Goal: Check status: Check status

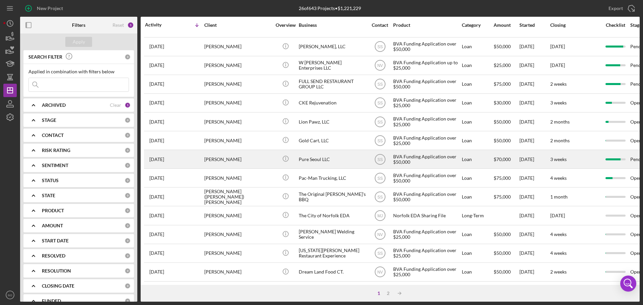
scroll to position [227, 0]
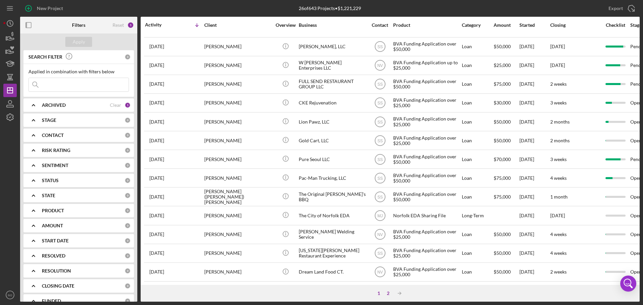
click at [387, 292] on div "2" at bounding box center [387, 292] width 9 height 5
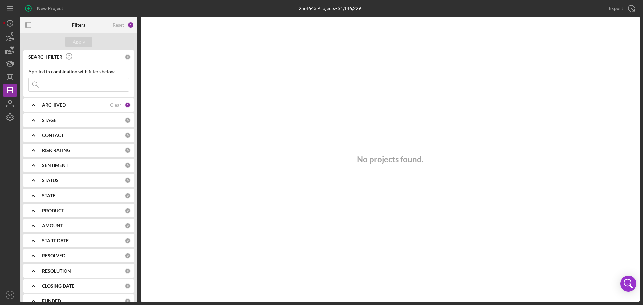
click at [77, 105] on div "ARCHIVED" at bounding box center [76, 104] width 68 height 5
click at [61, 104] on b "ARCHIVED" at bounding box center [54, 104] width 24 height 5
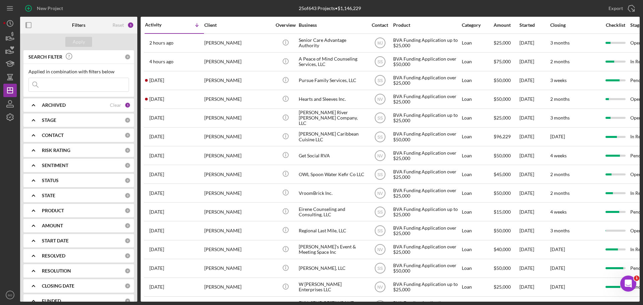
click at [64, 85] on input at bounding box center [79, 84] width 100 height 13
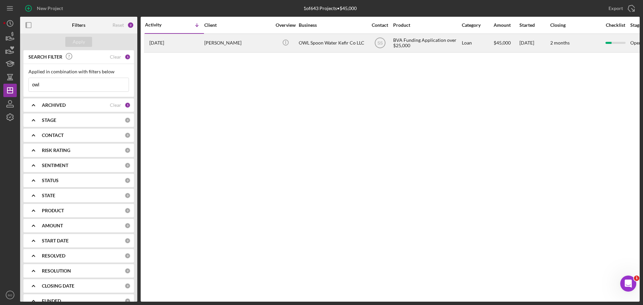
type input "owl"
click at [221, 43] on div "[PERSON_NAME]" at bounding box center [237, 43] width 67 height 18
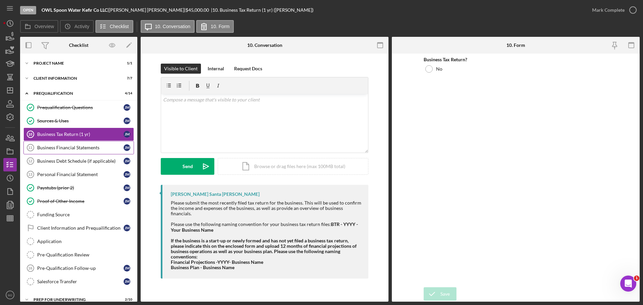
click at [48, 151] on link "Business Financial Statements 11 Business Financial Statements [PERSON_NAME]" at bounding box center [78, 147] width 110 height 13
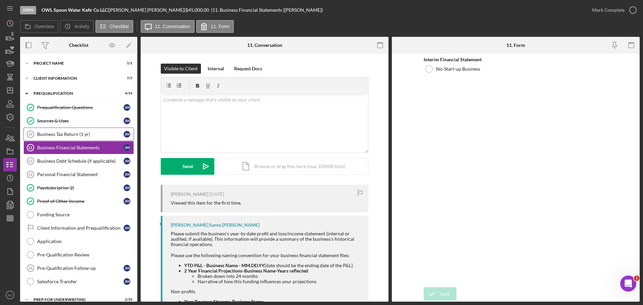
click at [48, 137] on link "Business Tax Return (1 yr) 10 Business Tax Return (1 yr) [PERSON_NAME]" at bounding box center [78, 134] width 110 height 13
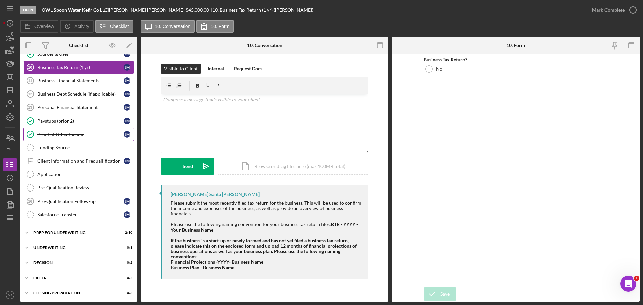
scroll to position [99, 0]
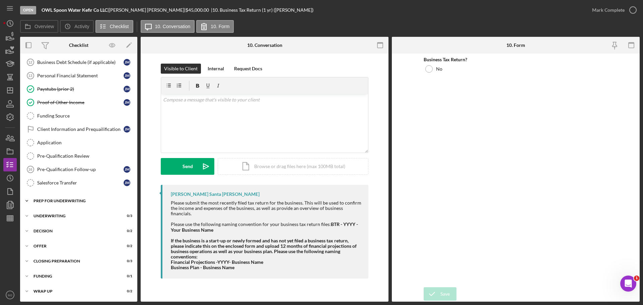
click at [71, 203] on div "Icon/Expander Prep for Underwriting 2 / 10" at bounding box center [78, 200] width 117 height 13
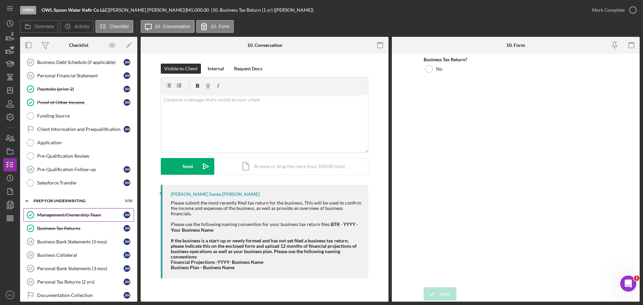
click at [80, 217] on div "Management/Ownership Team" at bounding box center [80, 214] width 86 height 5
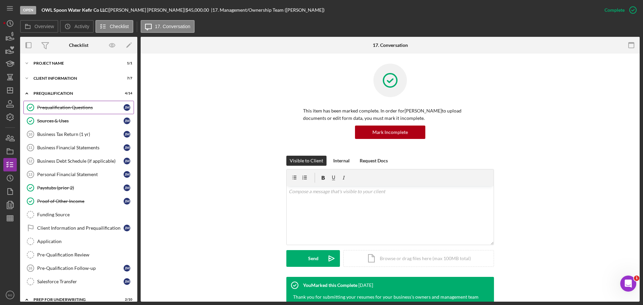
click at [72, 106] on div "Prequalification Questions" at bounding box center [80, 107] width 86 height 5
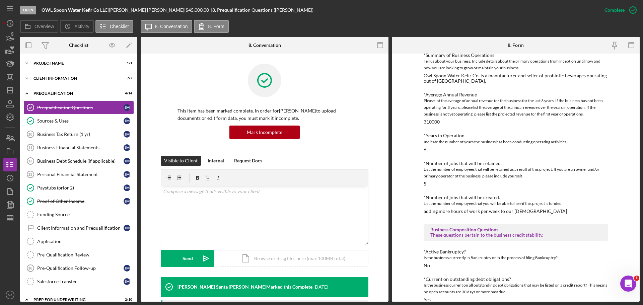
scroll to position [183, 0]
click at [50, 78] on div "Client Information" at bounding box center [80, 78] width 95 height 4
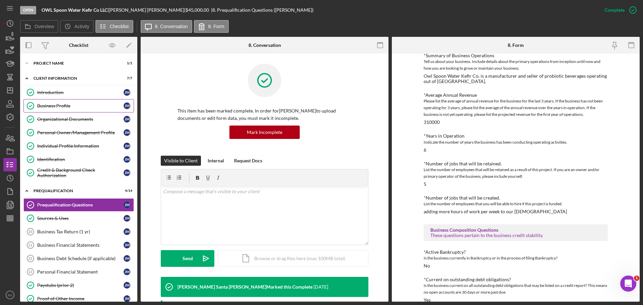
click at [55, 106] on div "Business Profile" at bounding box center [80, 105] width 86 height 5
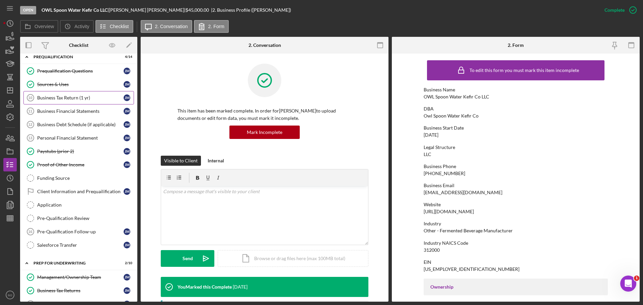
click at [76, 98] on div "Business Tax Return (1 yr)" at bounding box center [80, 97] width 86 height 5
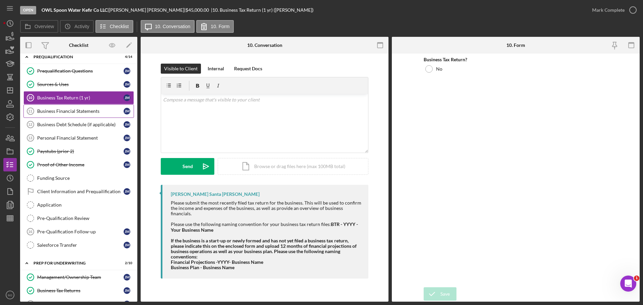
click at [79, 111] on div "Business Financial Statements" at bounding box center [80, 110] width 86 height 5
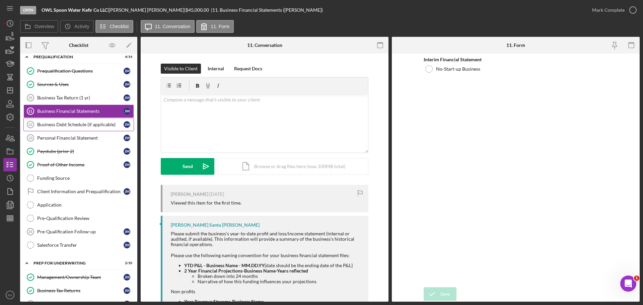
click at [81, 125] on div "Business Debt Schedule (if applicable)" at bounding box center [80, 124] width 86 height 5
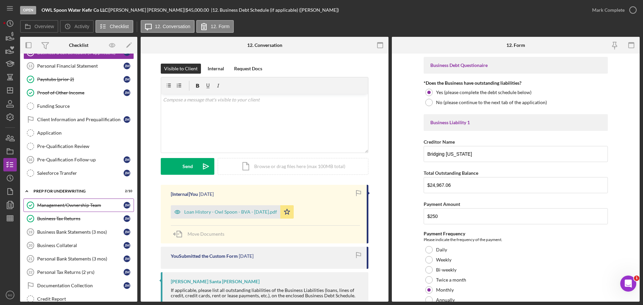
scroll to position [167, 0]
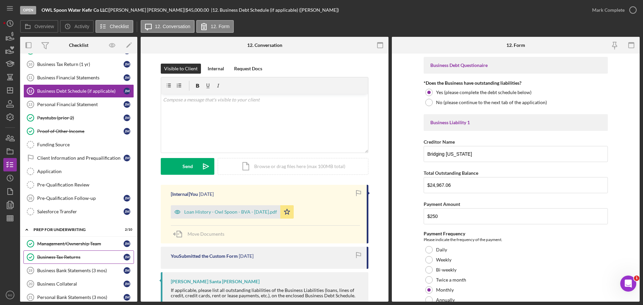
click at [64, 257] on div "Business Tax Returns" at bounding box center [80, 256] width 86 height 5
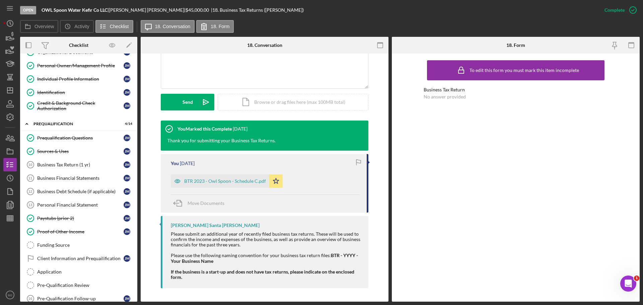
scroll to position [33, 0]
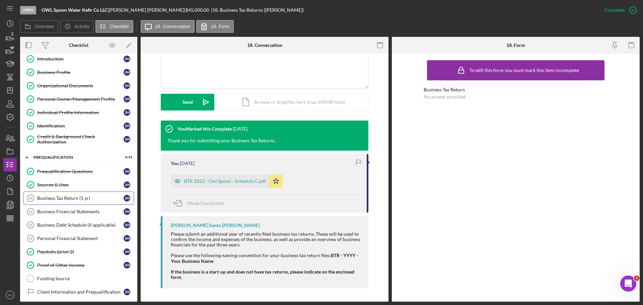
click at [54, 195] on div "Business Tax Return (1 yr)" at bounding box center [80, 197] width 86 height 5
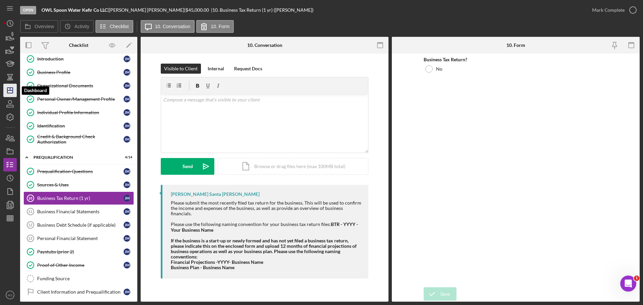
click at [12, 92] on icon "Icon/Dashboard" at bounding box center [10, 90] width 17 height 17
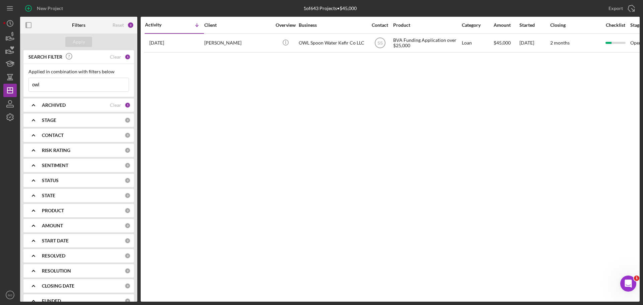
drag, startPoint x: 62, startPoint y: 89, endPoint x: 23, endPoint y: 90, distance: 38.8
click at [23, 90] on div "SEARCH FILTER Clear 1 Applied in combination with filters below owl Icon/Menu C…" at bounding box center [78, 175] width 117 height 251
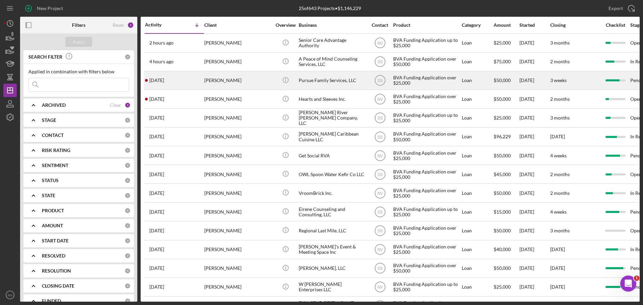
click at [318, 81] on div "Pursue Family Services, LLC" at bounding box center [332, 81] width 67 height 18
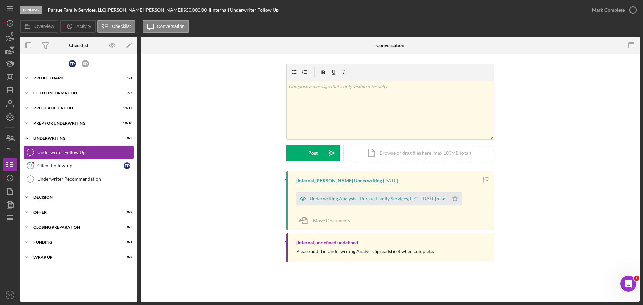
click at [53, 197] on div "Decision" at bounding box center [80, 197] width 95 height 4
click at [58, 124] on div "Prep for Underwriting" at bounding box center [80, 123] width 95 height 4
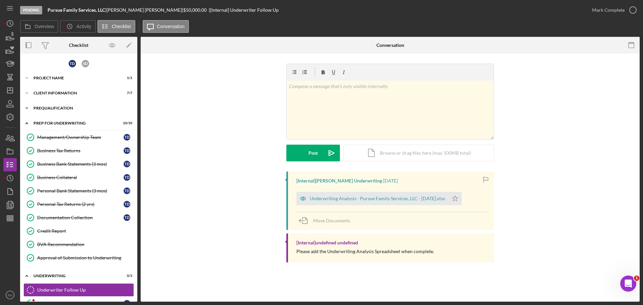
click at [51, 106] on div "Icon/Expander Prequalification 14 / 14" at bounding box center [78, 107] width 117 height 13
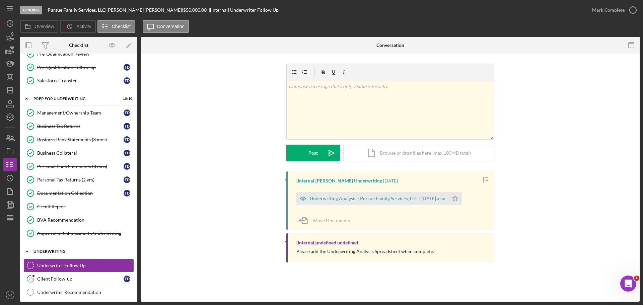
scroll to position [268, 0]
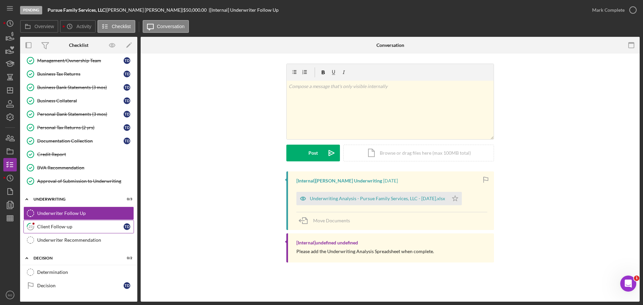
click at [71, 222] on link "23 Client Follow-up T D" at bounding box center [78, 226] width 110 height 13
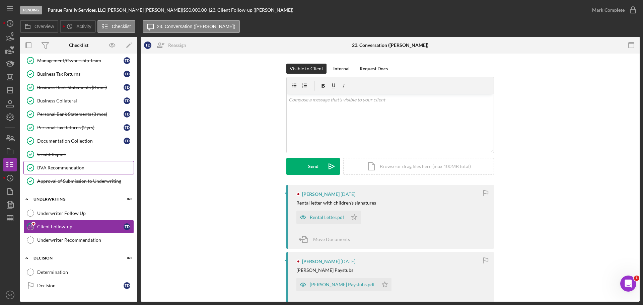
click at [46, 171] on link "BVA Recommendation BVA Recommendation" at bounding box center [78, 167] width 110 height 13
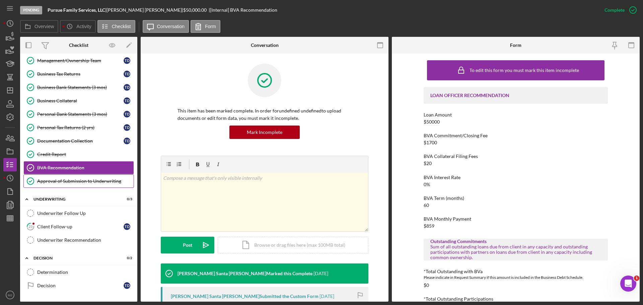
click at [58, 183] on div "Approval of Submission to Underwriting" at bounding box center [85, 180] width 96 height 5
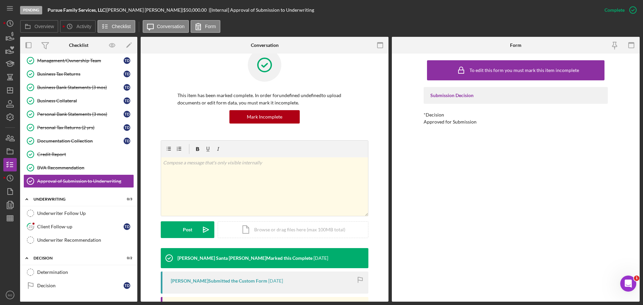
scroll to position [59, 0]
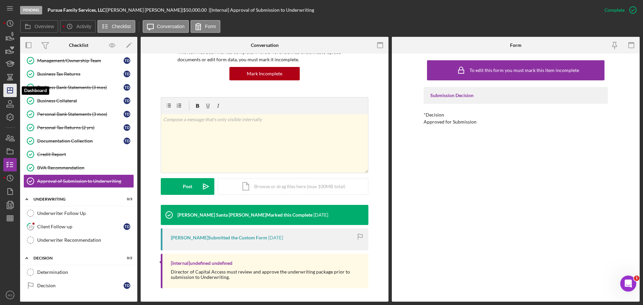
click at [9, 95] on icon "Icon/Dashboard" at bounding box center [10, 90] width 17 height 17
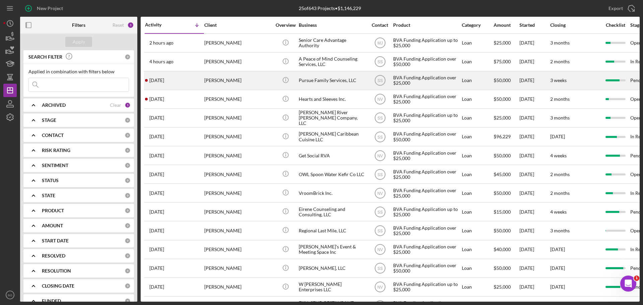
click at [301, 79] on div "Pursue Family Services, LLC" at bounding box center [332, 81] width 67 height 18
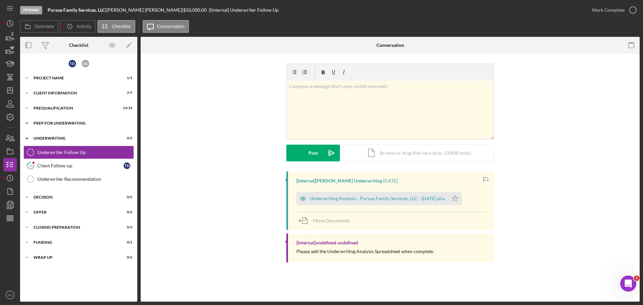
click at [51, 121] on div "Prep for Underwriting" at bounding box center [80, 123] width 95 height 4
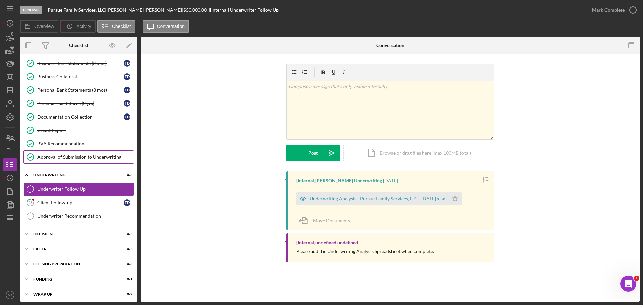
scroll to position [104, 0]
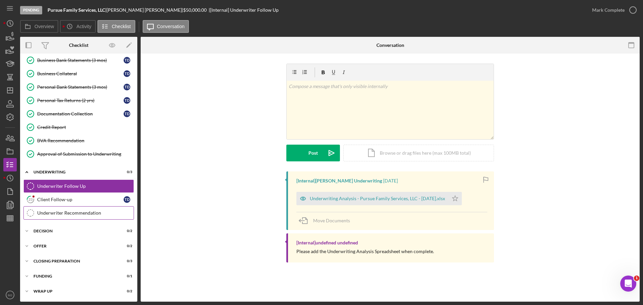
click at [64, 206] on link "Underwriter Recommendation Underwriter Recommendation" at bounding box center [78, 212] width 110 height 13
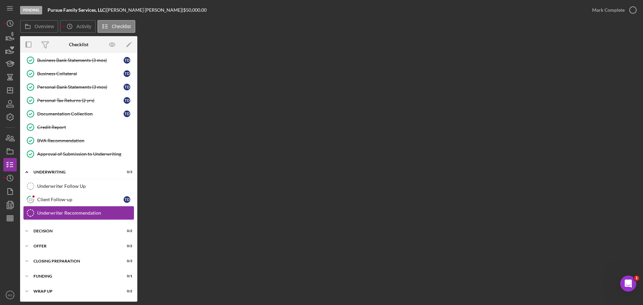
scroll to position [104, 0]
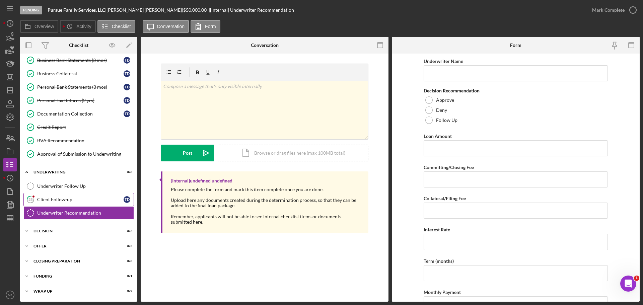
click at [43, 204] on link "23 Client Follow-up T D" at bounding box center [78, 199] width 110 height 13
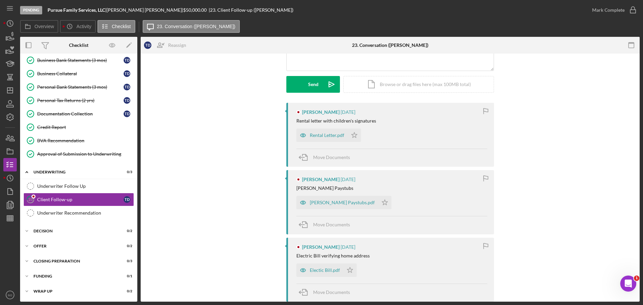
scroll to position [164, 0]
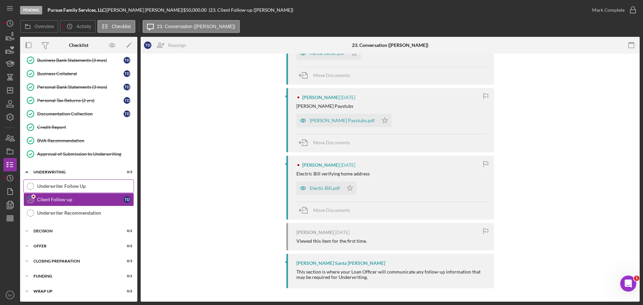
click at [48, 184] on div "Underwriter Follow Up" at bounding box center [85, 185] width 96 height 5
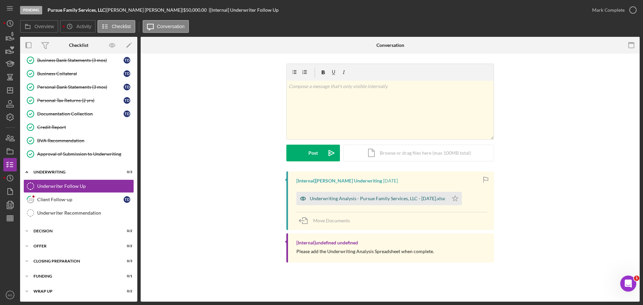
click at [319, 199] on div "Underwriting Analysis - Pursue Family Services, LLC - [DATE].xlsx" at bounding box center [377, 198] width 135 height 5
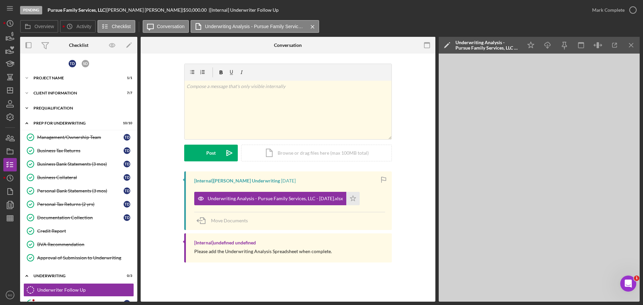
click at [53, 109] on div "Prequalification" at bounding box center [80, 108] width 95 height 4
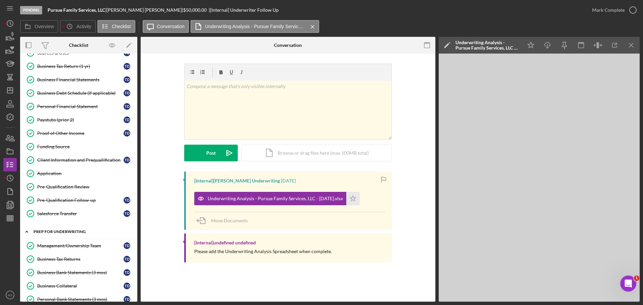
scroll to position [100, 0]
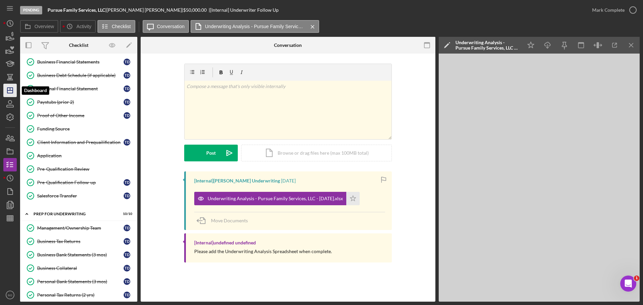
click at [9, 93] on polygon "button" at bounding box center [9, 90] width 5 height 5
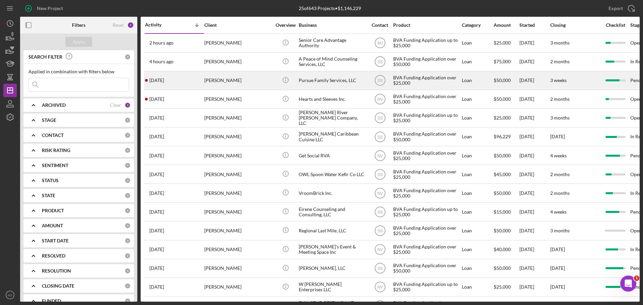
click at [333, 78] on div "Pursue Family Services, LLC" at bounding box center [332, 81] width 67 height 18
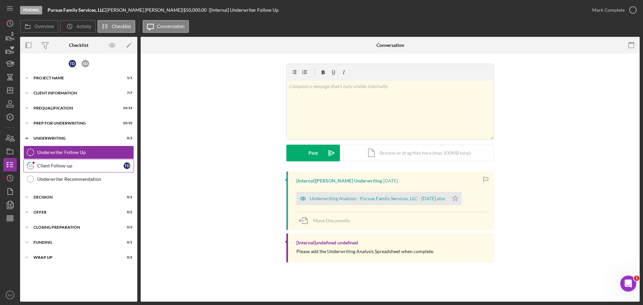
click at [68, 169] on link "23 Client Follow-up T D" at bounding box center [78, 165] width 110 height 13
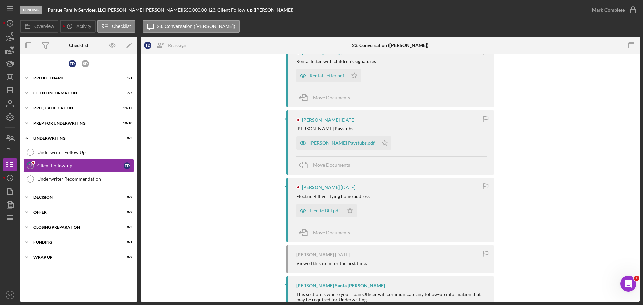
scroll to position [131, 0]
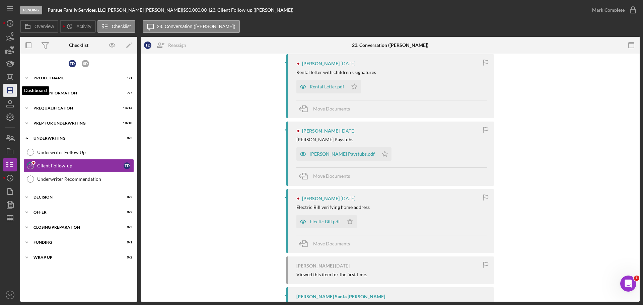
click at [9, 89] on icon "Icon/Dashboard" at bounding box center [10, 90] width 17 height 17
